Goal: Complete application form: Complete application form

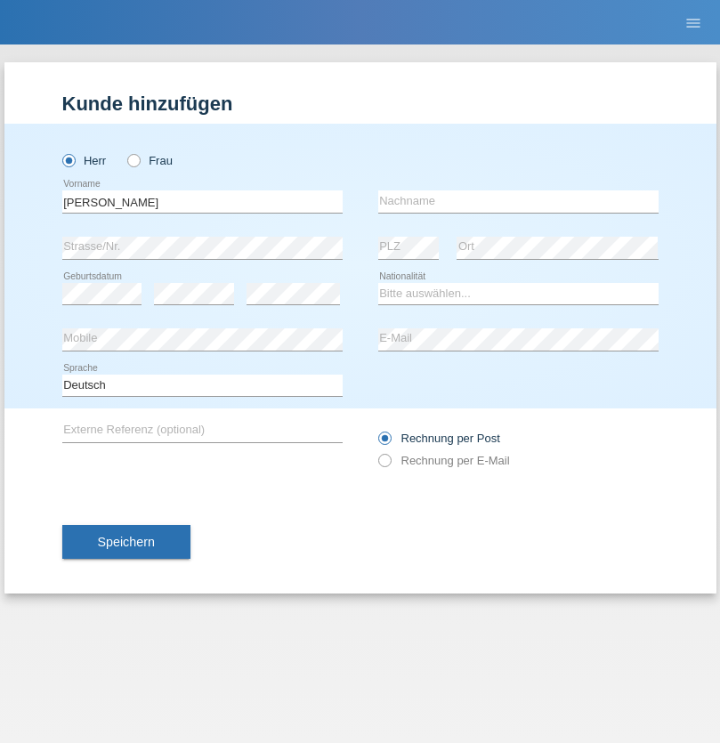
type input "[PERSON_NAME]"
click at [518, 201] on input "text" at bounding box center [518, 201] width 280 height 22
type input "[PERSON_NAME]"
select select "CH"
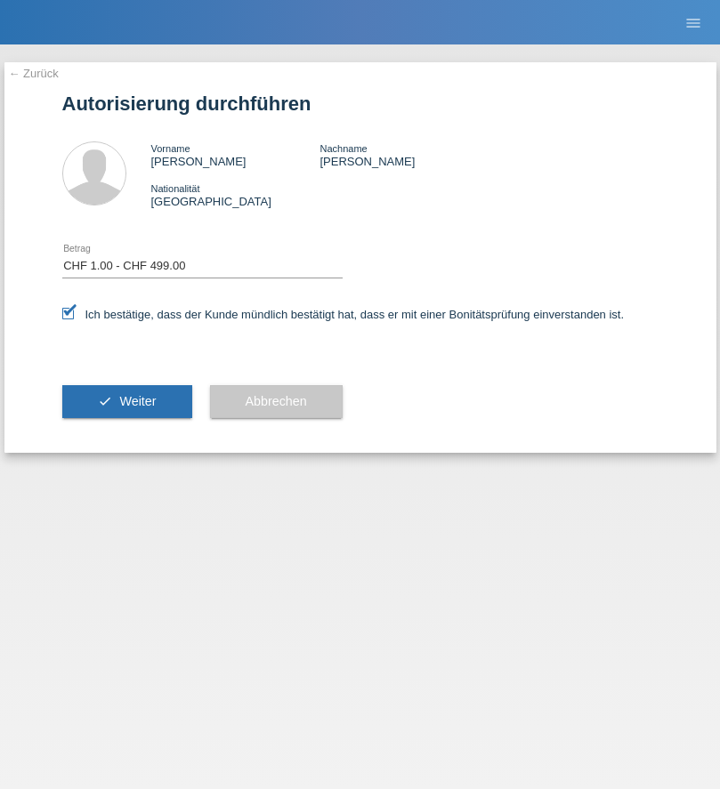
select select "1"
click at [126, 401] on span "Weiter" at bounding box center [137, 401] width 36 height 14
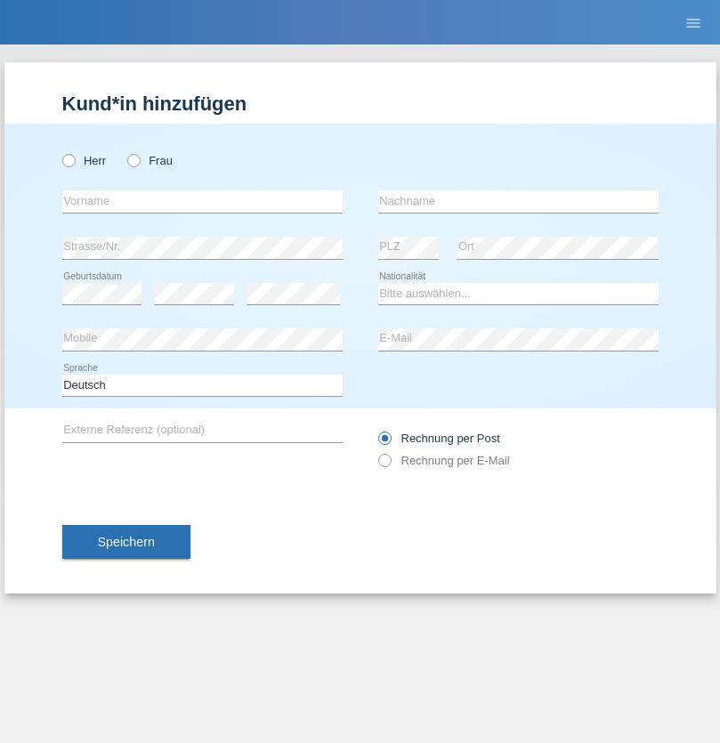
radio input "true"
click at [202, 201] on input "text" at bounding box center [202, 201] width 280 height 22
type input "[PERSON_NAME]"
click at [518, 201] on input "text" at bounding box center [518, 201] width 280 height 22
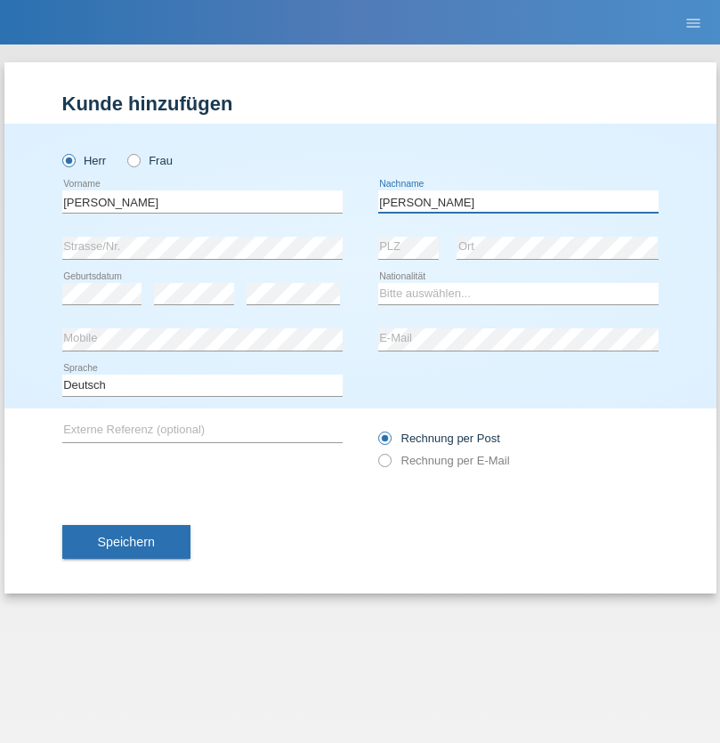
type input "[PERSON_NAME]"
select select "CH"
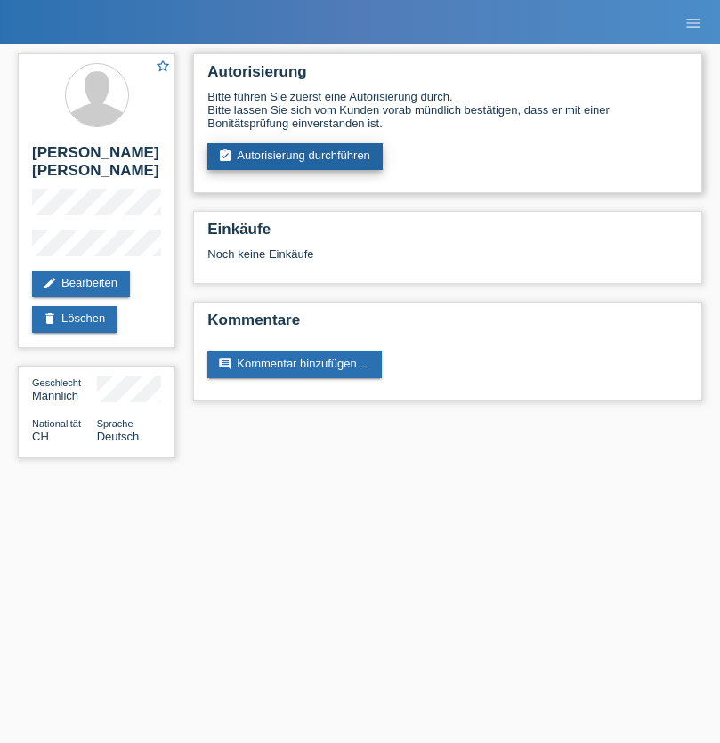
click at [295, 157] on link "assignment_turned_in Autorisierung durchführen" at bounding box center [294, 156] width 175 height 27
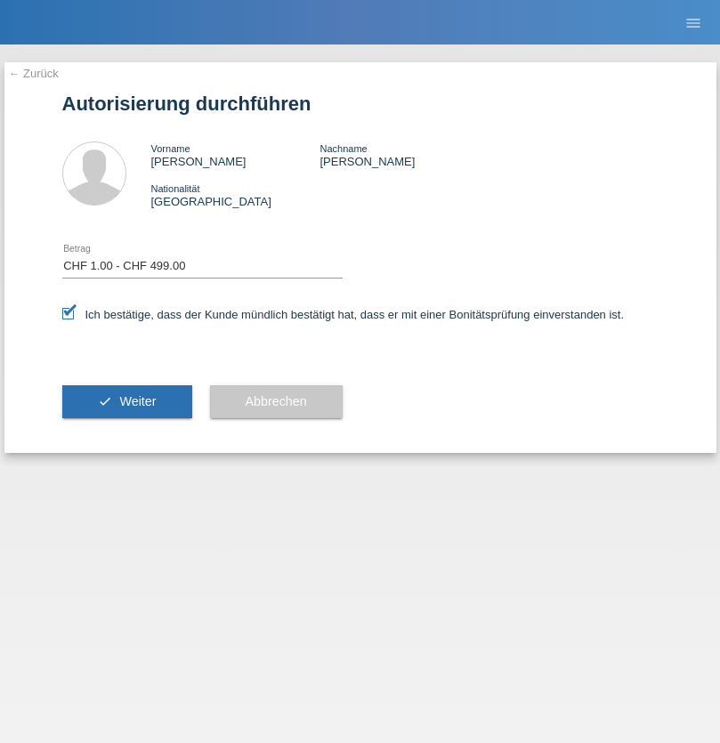
select select "1"
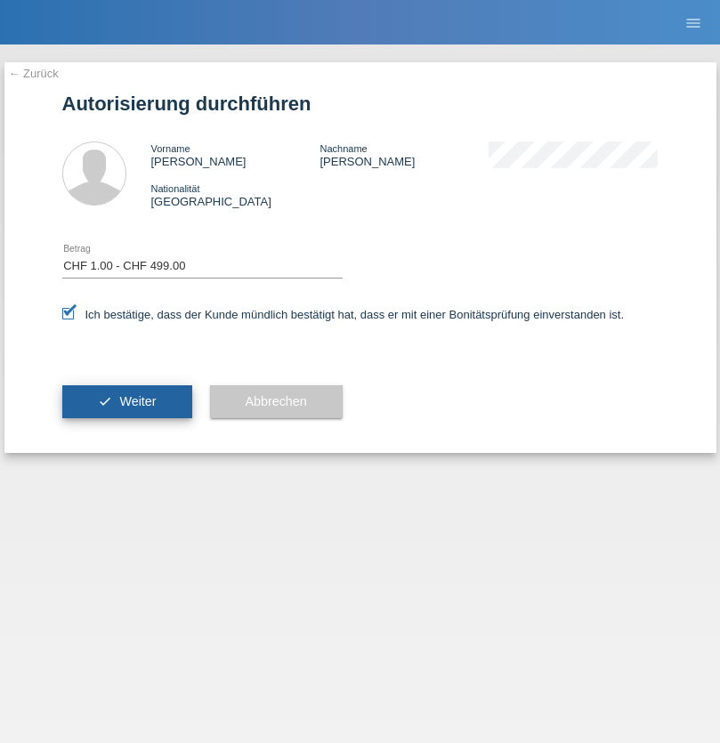
click at [126, 401] on span "Weiter" at bounding box center [137, 401] width 36 height 14
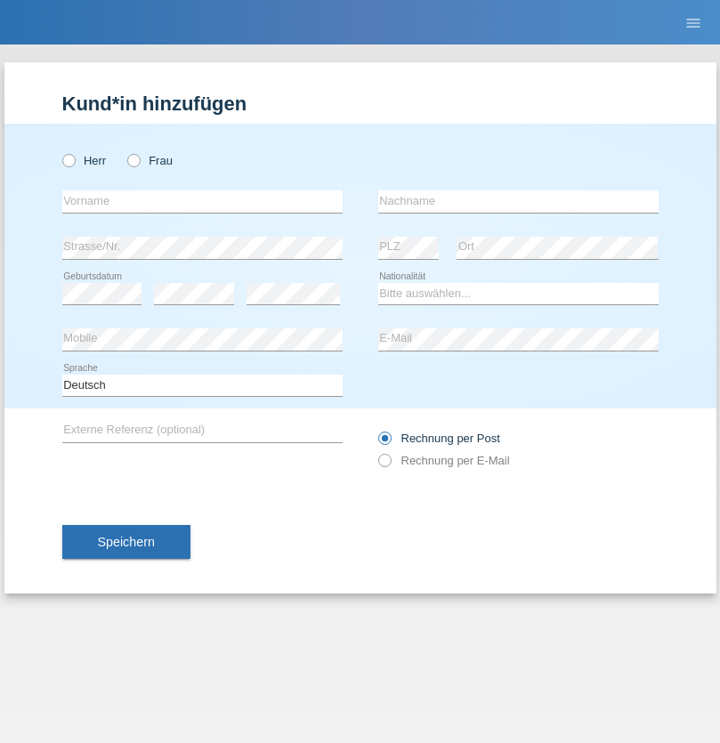
radio input "true"
click at [202, 201] on input "text" at bounding box center [202, 201] width 280 height 22
type input "[PERSON_NAME]"
click at [518, 201] on input "text" at bounding box center [518, 201] width 280 height 22
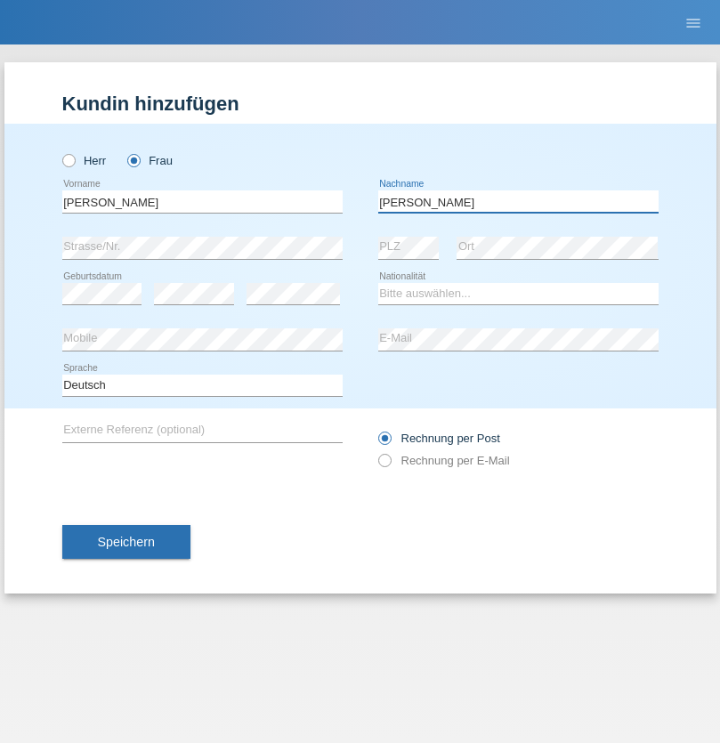
type input "[PERSON_NAME]"
select select "CH"
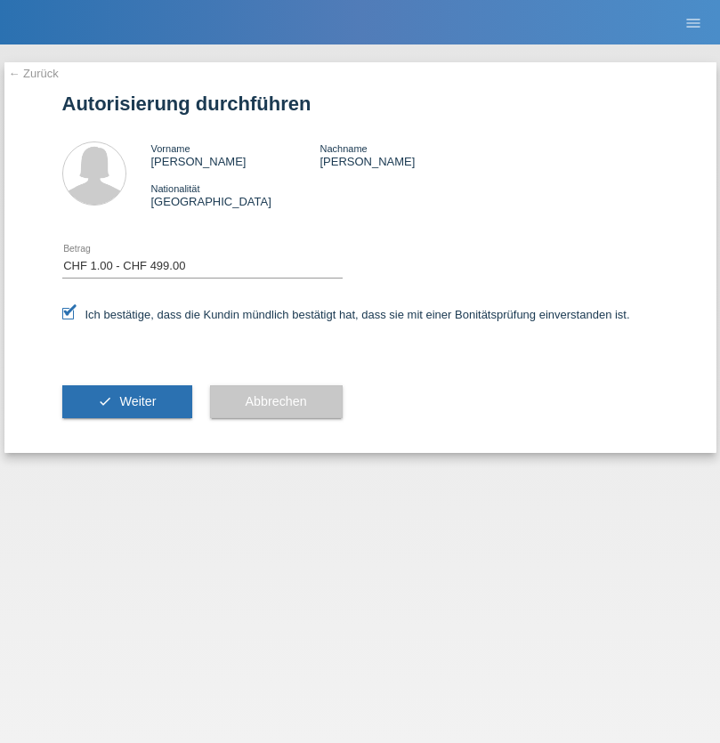
select select "1"
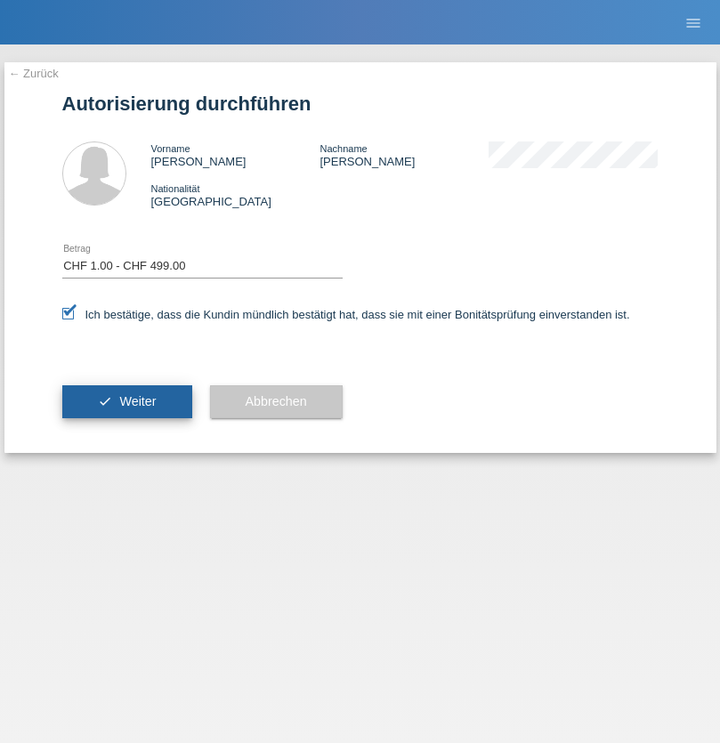
click at [126, 401] on span "Weiter" at bounding box center [137, 401] width 36 height 14
